Goal: Task Accomplishment & Management: Use online tool/utility

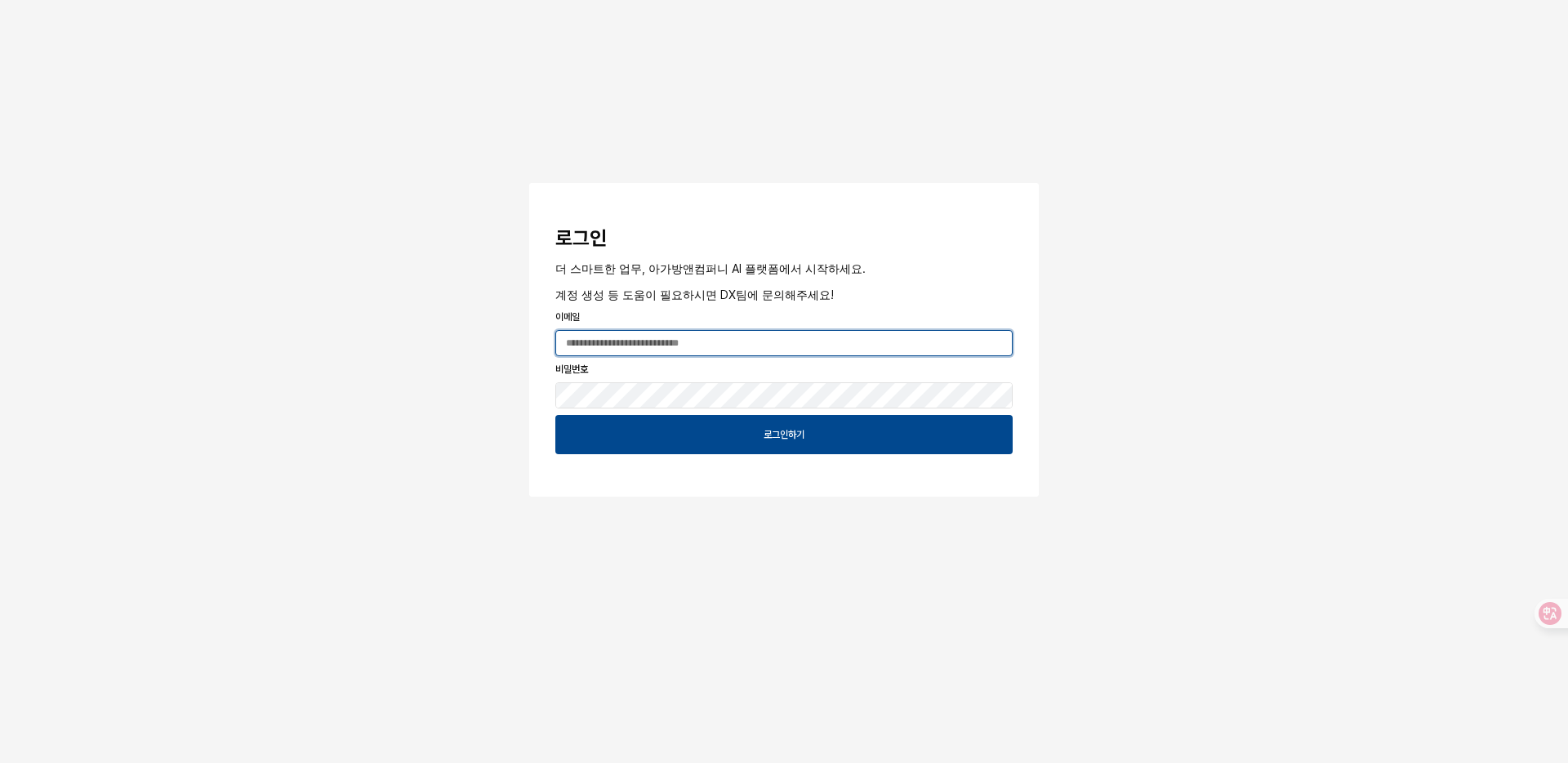
click at [756, 339] on input "App Frame" at bounding box center [784, 343] width 456 height 24
type input "**********"
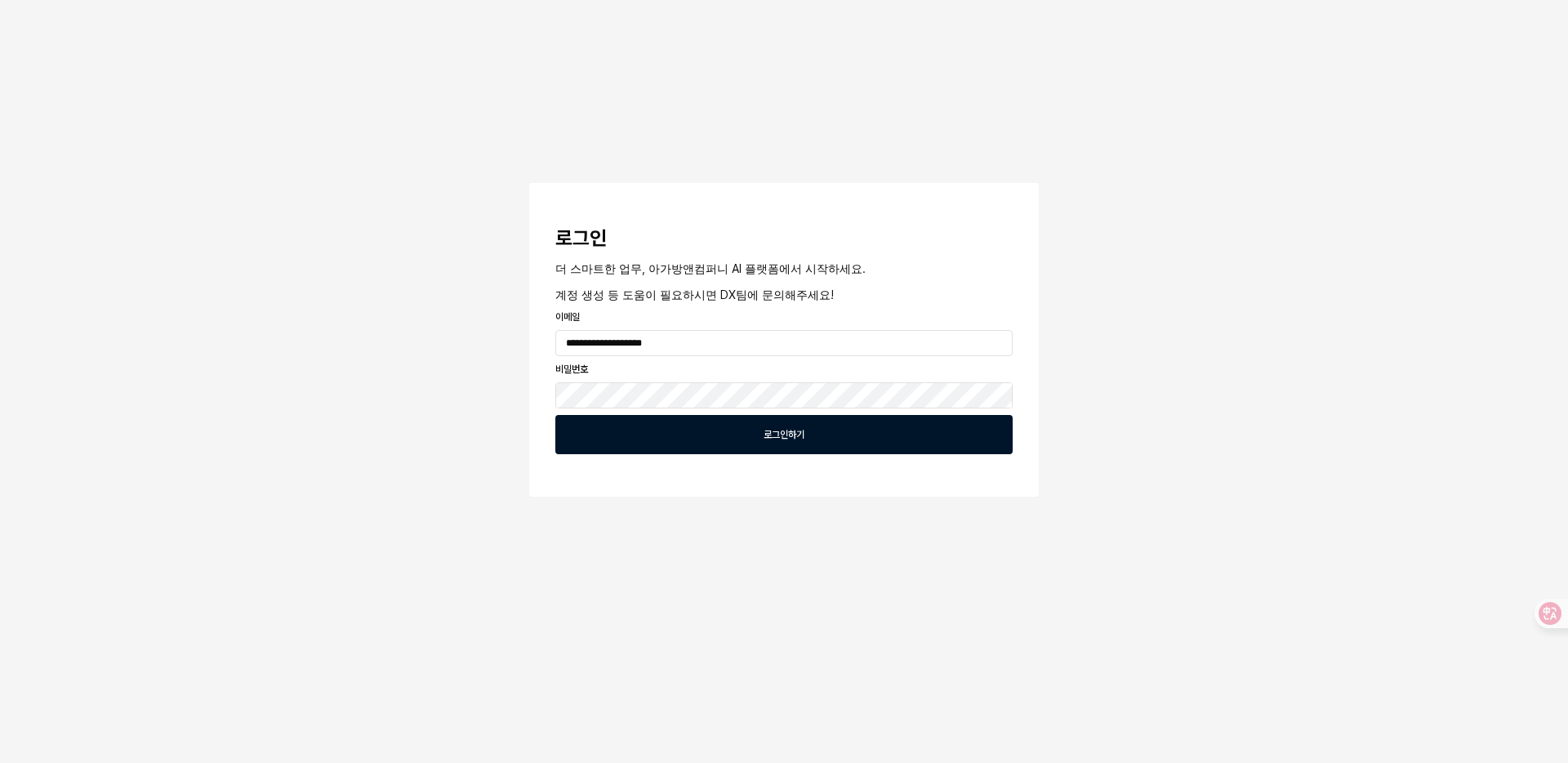
click at [767, 433] on p "로그인하기" at bounding box center [784, 434] width 41 height 13
